Goal: Information Seeking & Learning: Learn about a topic

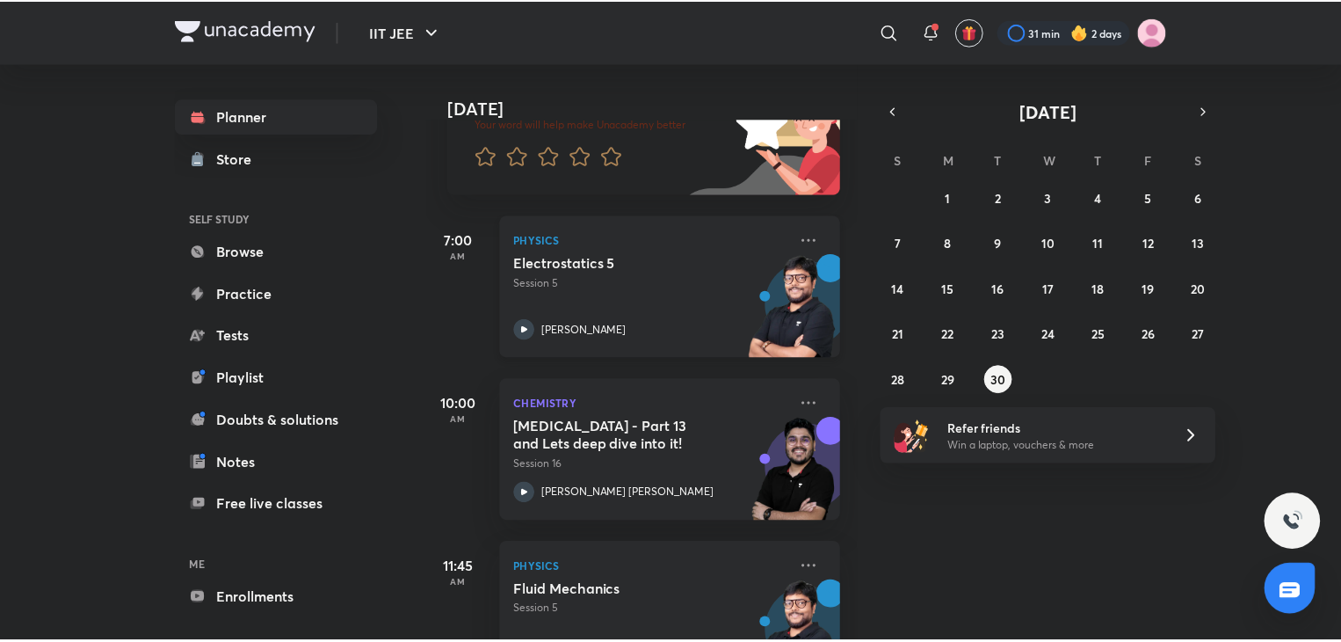
scroll to position [239, 4]
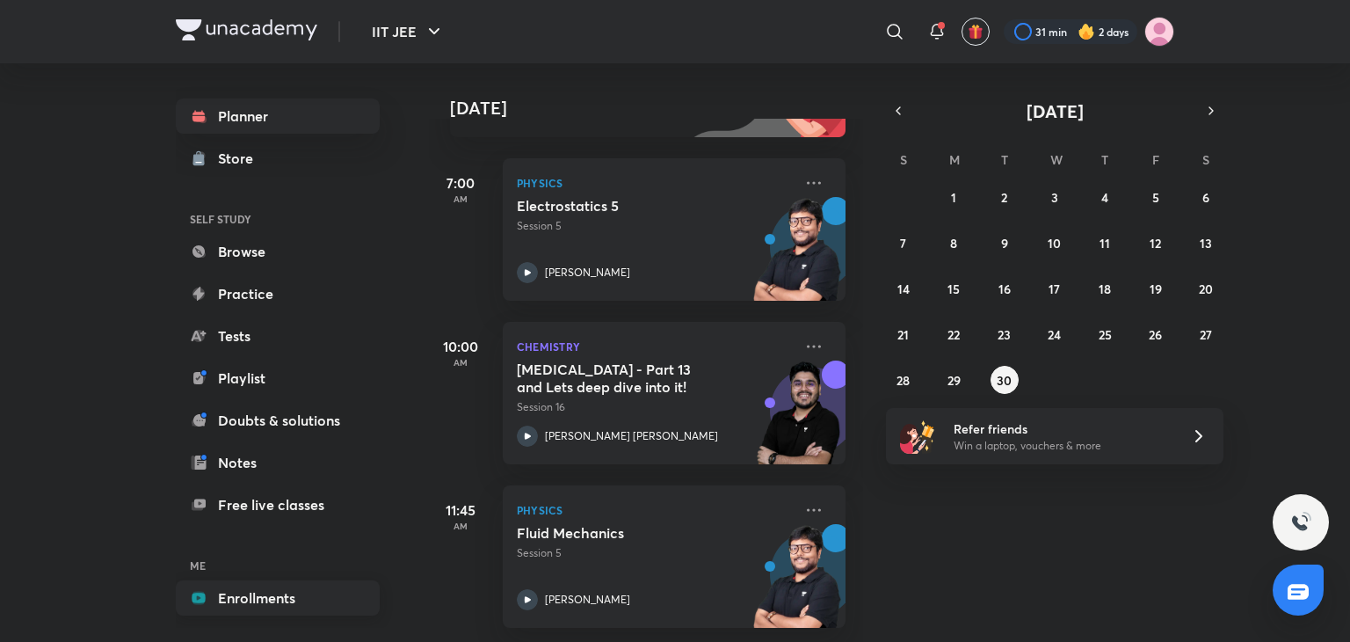
click at [287, 605] on link "Enrollments" at bounding box center [278, 597] width 204 height 35
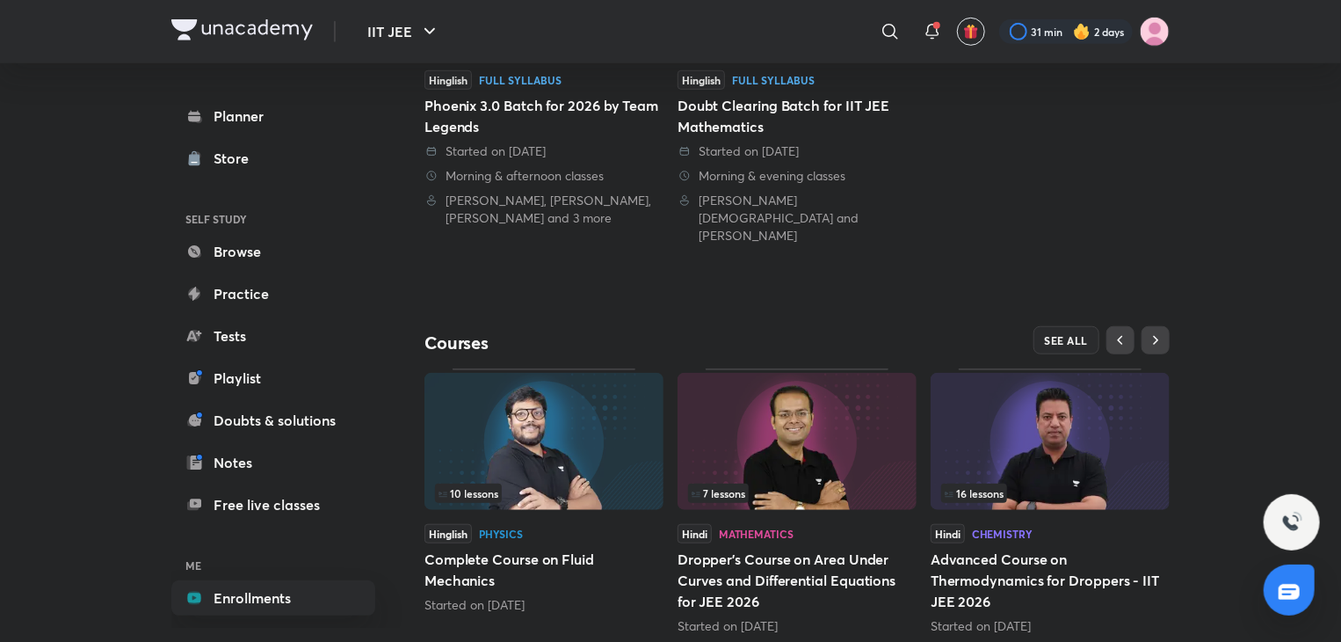
scroll to position [587, 0]
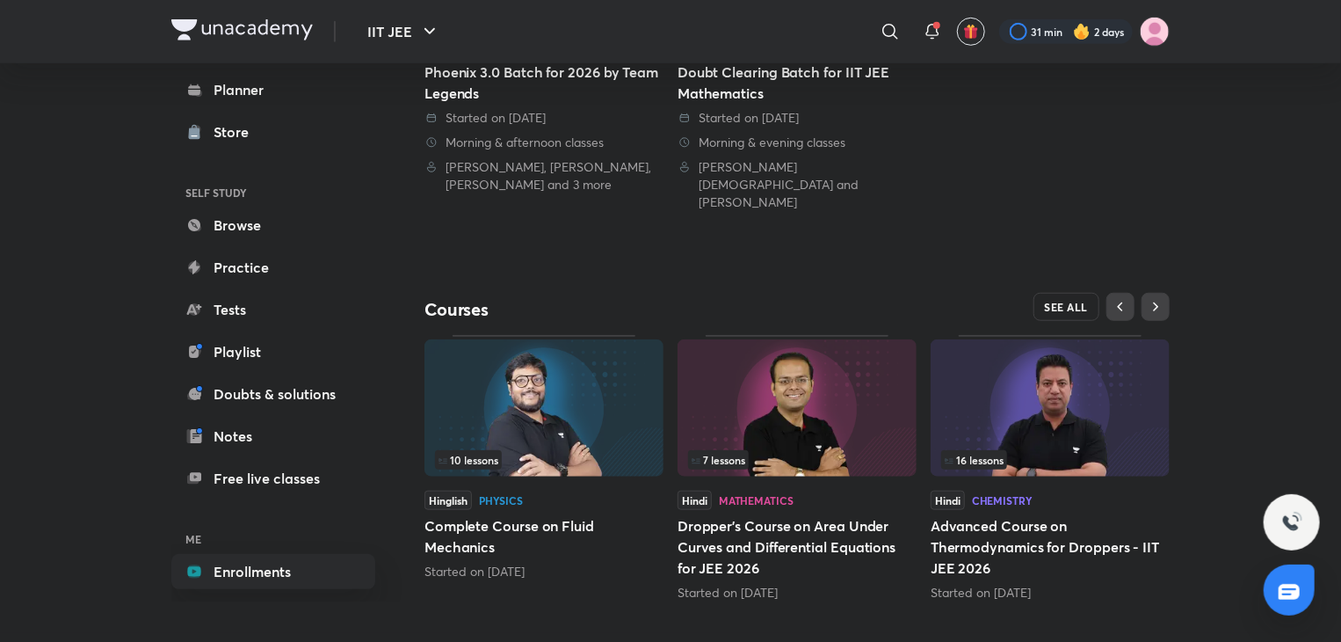
click at [1056, 301] on span "SEE ALL" at bounding box center [1067, 307] width 44 height 12
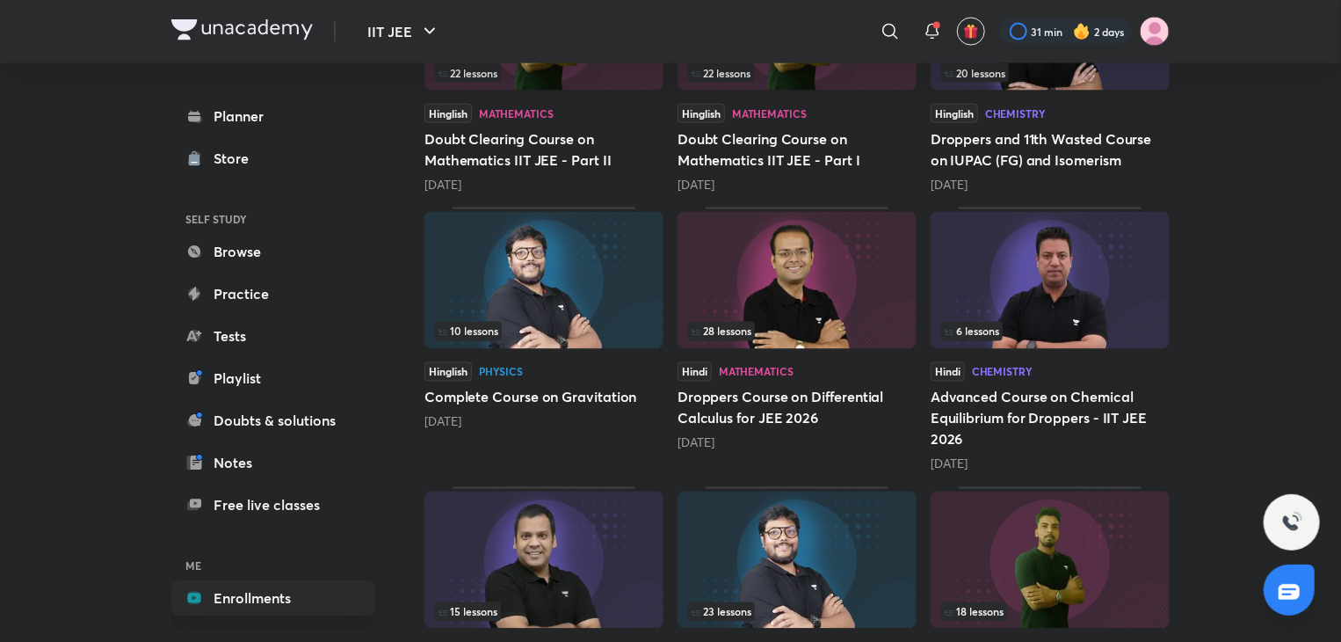
scroll to position [1488, 0]
click at [556, 335] on div "10 lessons" at bounding box center [544, 330] width 218 height 19
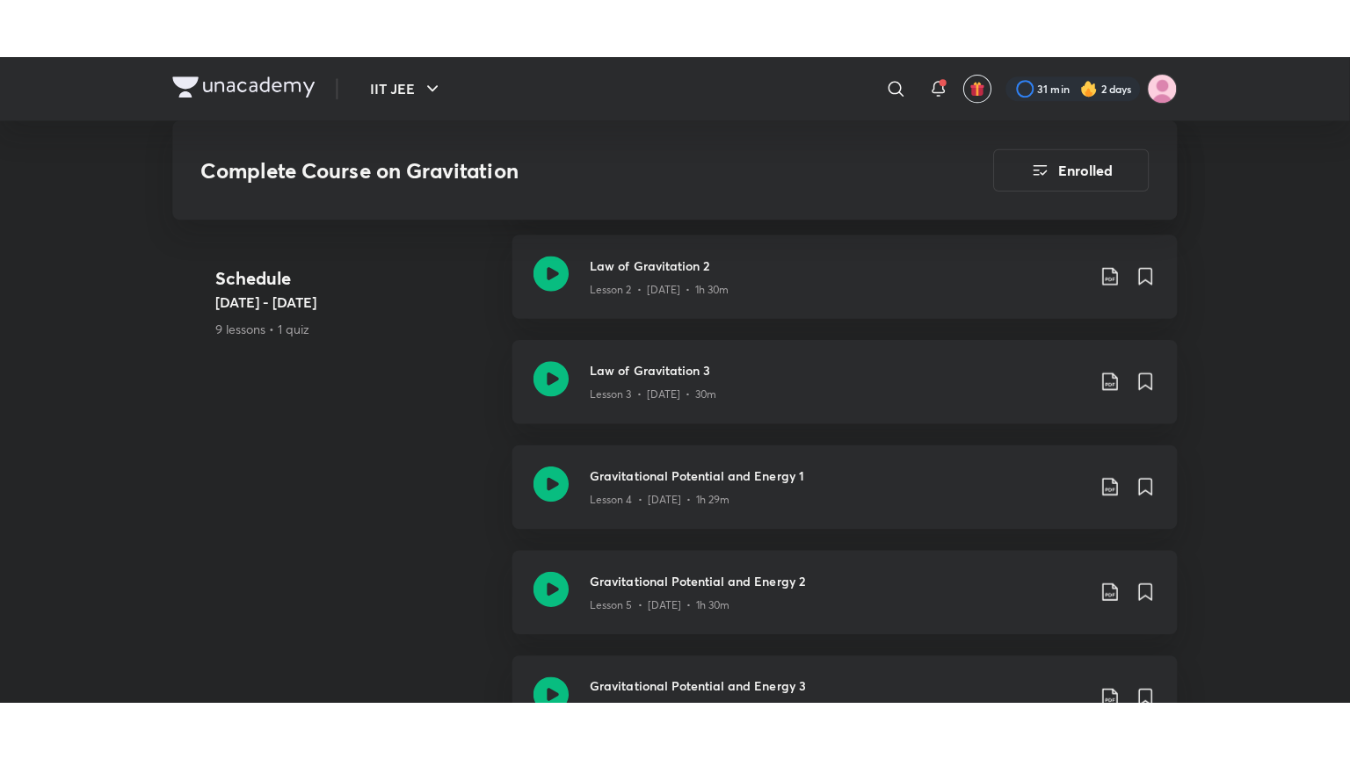
scroll to position [1117, 0]
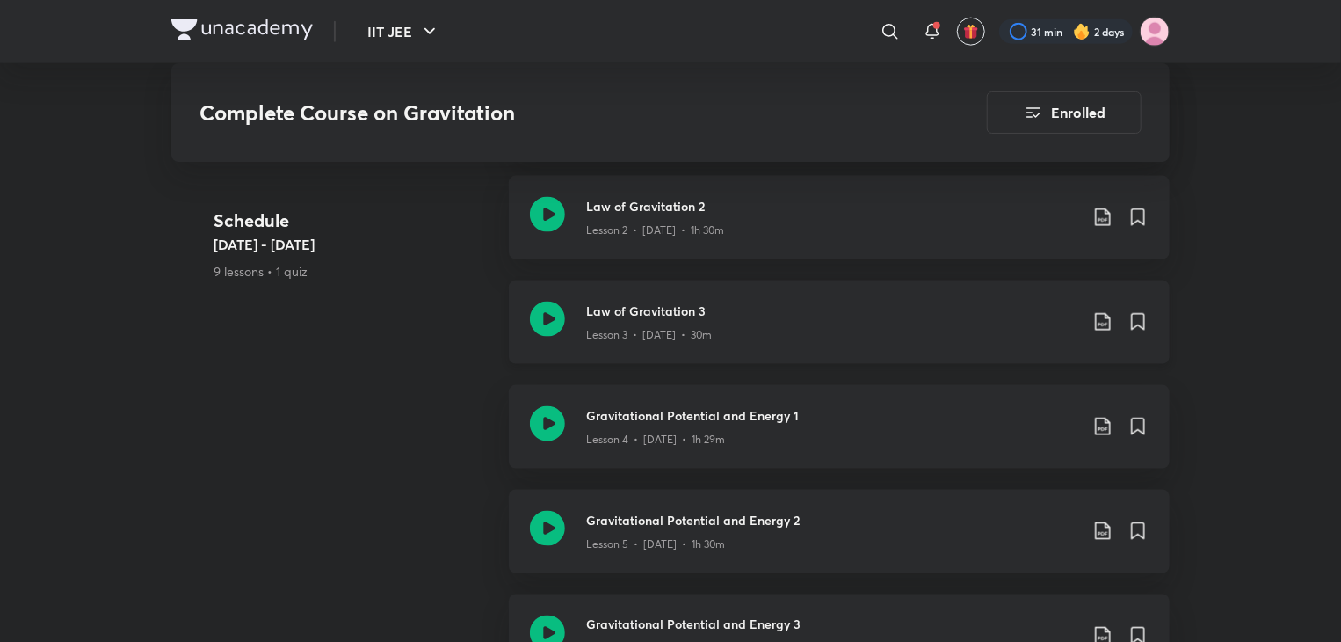
click at [688, 332] on p "Lesson 3 • [DATE] • 30m" at bounding box center [649, 335] width 126 height 16
